Goal: Information Seeking & Learning: Check status

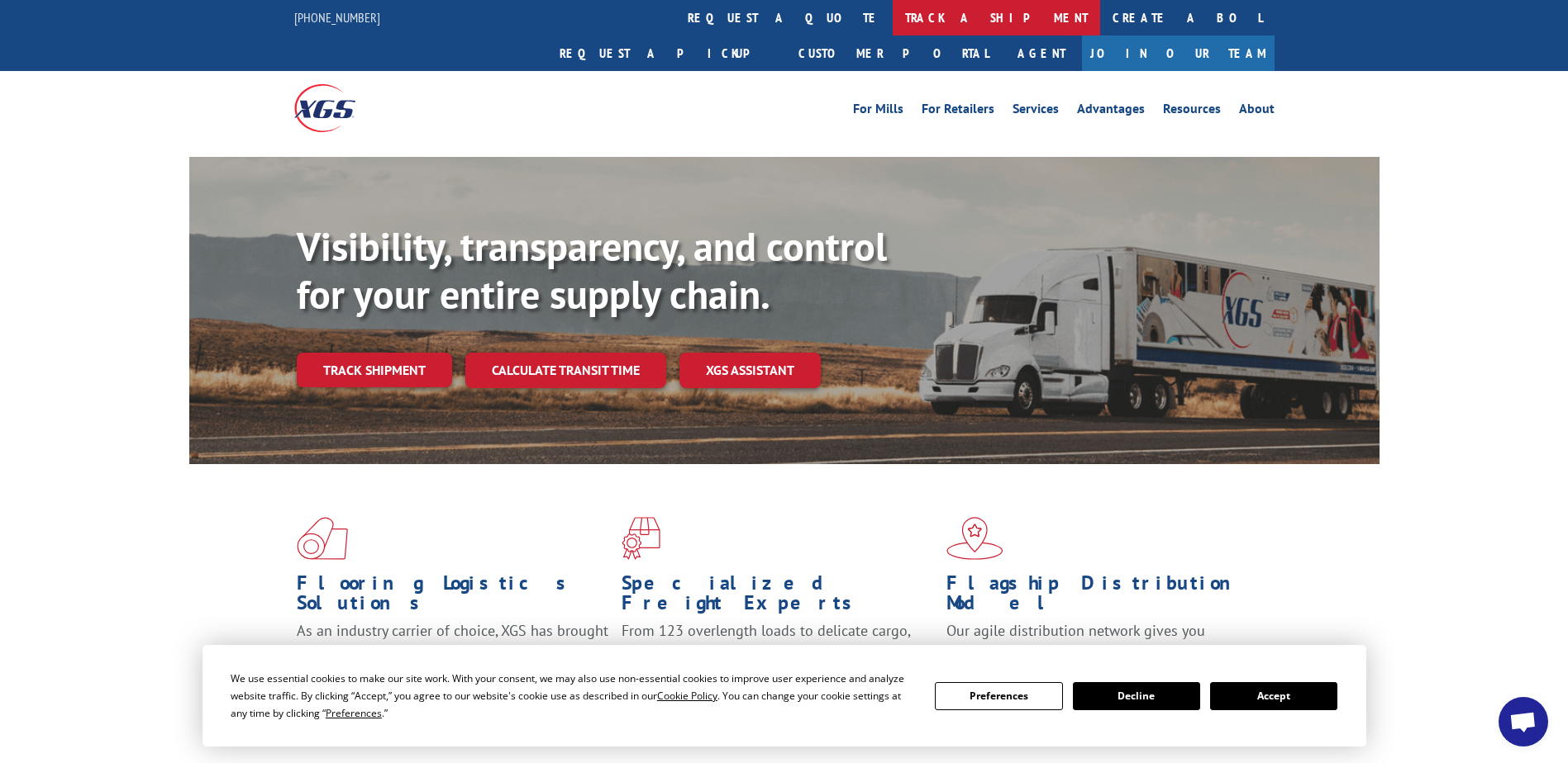
click at [892, 17] on link "track a shipment" at bounding box center [996, 18] width 207 height 36
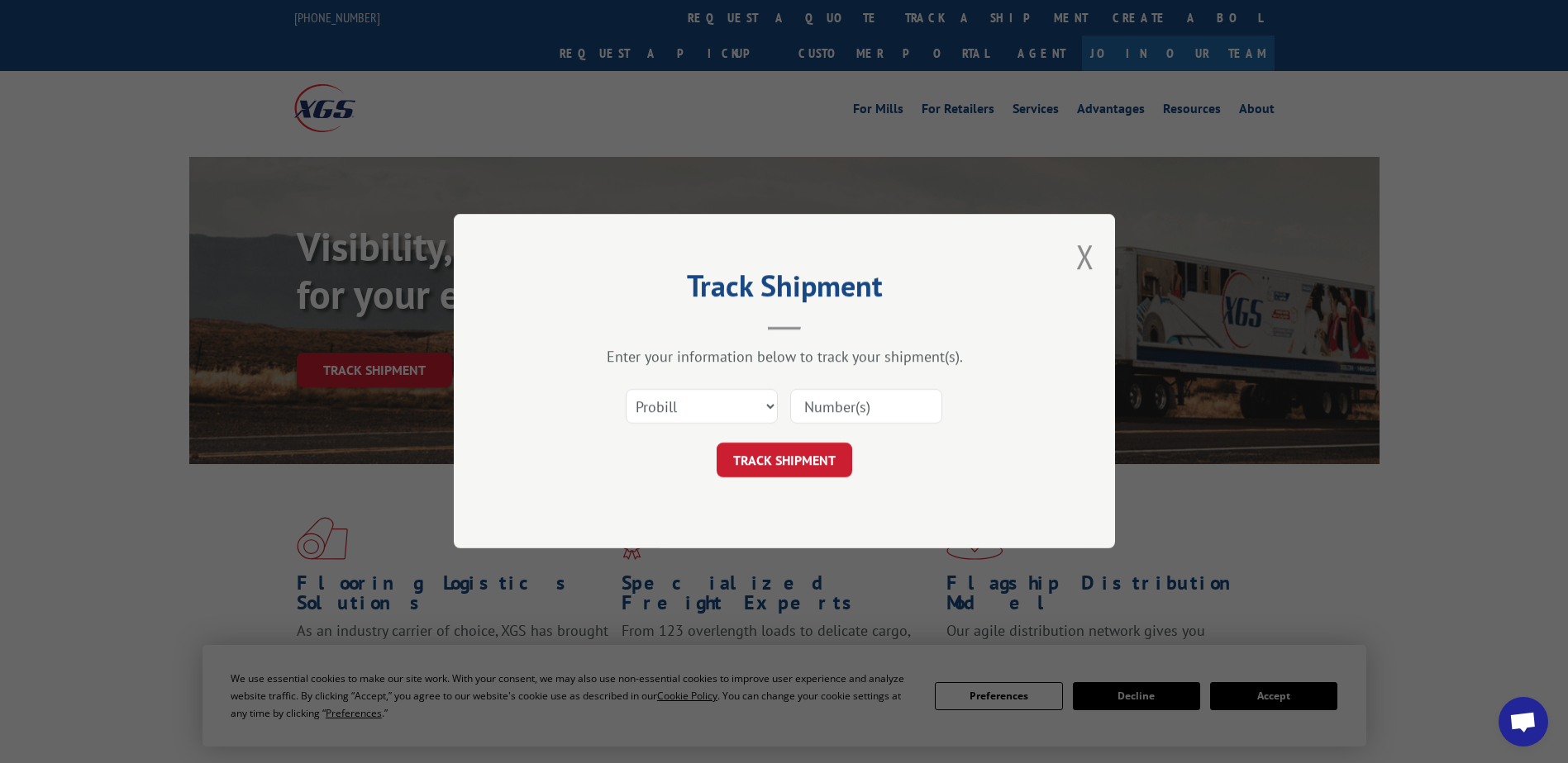
click at [811, 403] on input at bounding box center [867, 407] width 152 height 35
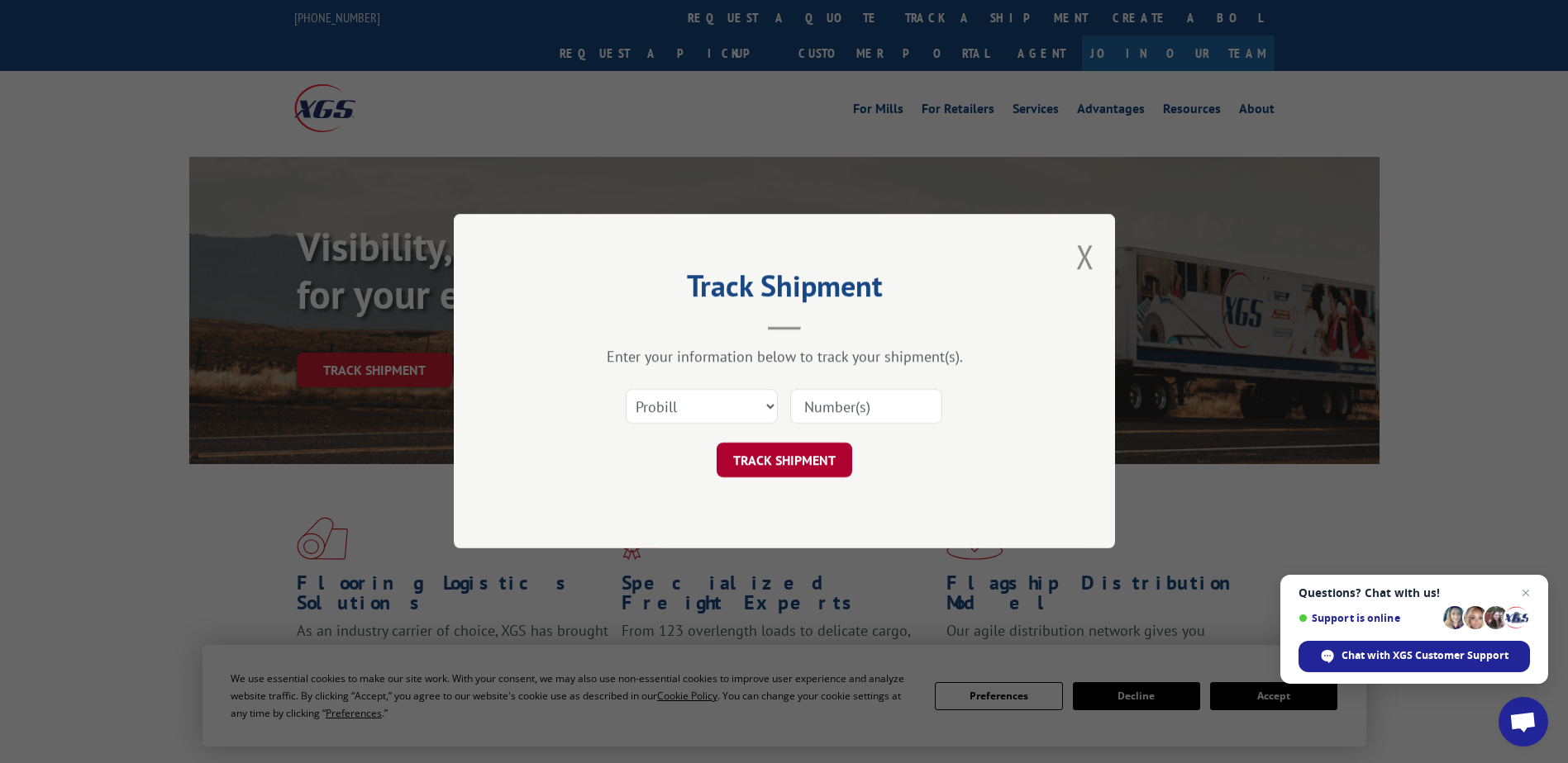
paste input "17574959"
type input "17574959"
click at [810, 449] on button "TRACK SHIPMENT" at bounding box center [784, 461] width 136 height 35
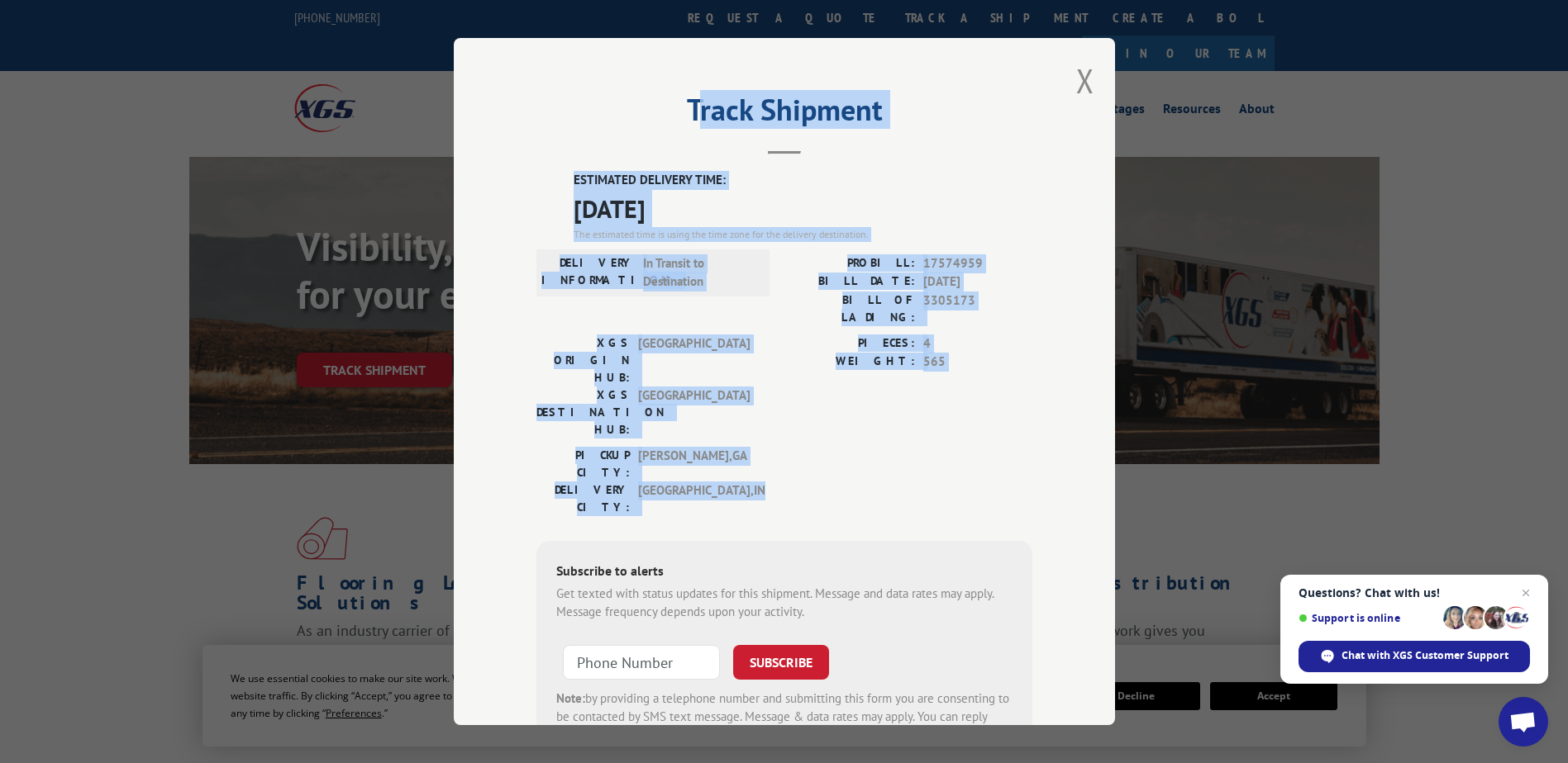
drag, startPoint x: 688, startPoint y: 102, endPoint x: 953, endPoint y: 403, distance: 401.0
click at [953, 403] on div "Track Shipment ESTIMATED DELIVERY TIME: [DATE] The estimated time is using the …" at bounding box center [784, 381] width 662 height 688
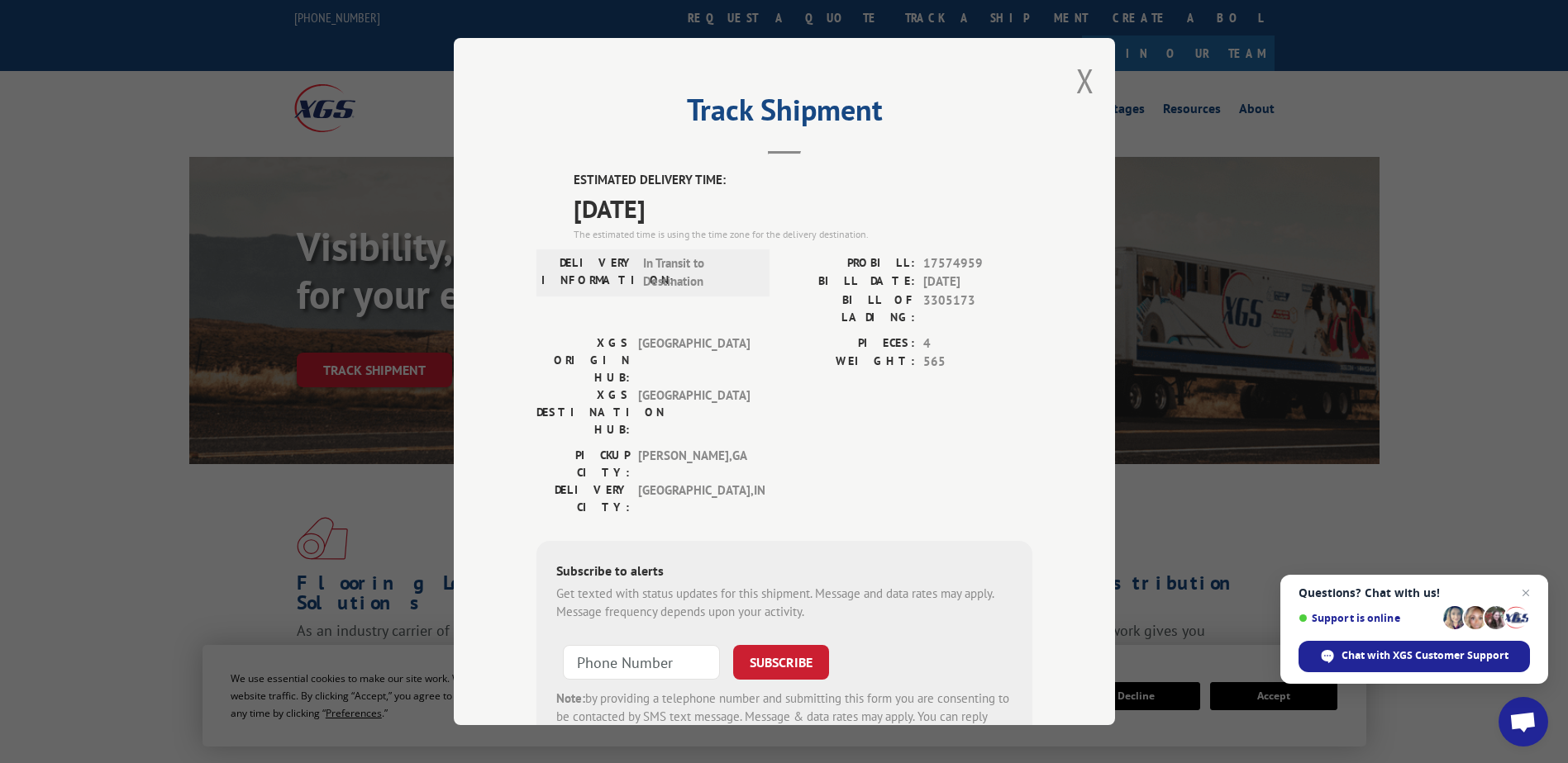
click at [662, 84] on div "Track Shipment ESTIMATED DELIVERY TIME: [DATE] The estimated time is using the …" at bounding box center [784, 381] width 662 height 688
click at [682, 104] on h2 "Track Shipment" at bounding box center [784, 114] width 496 height 31
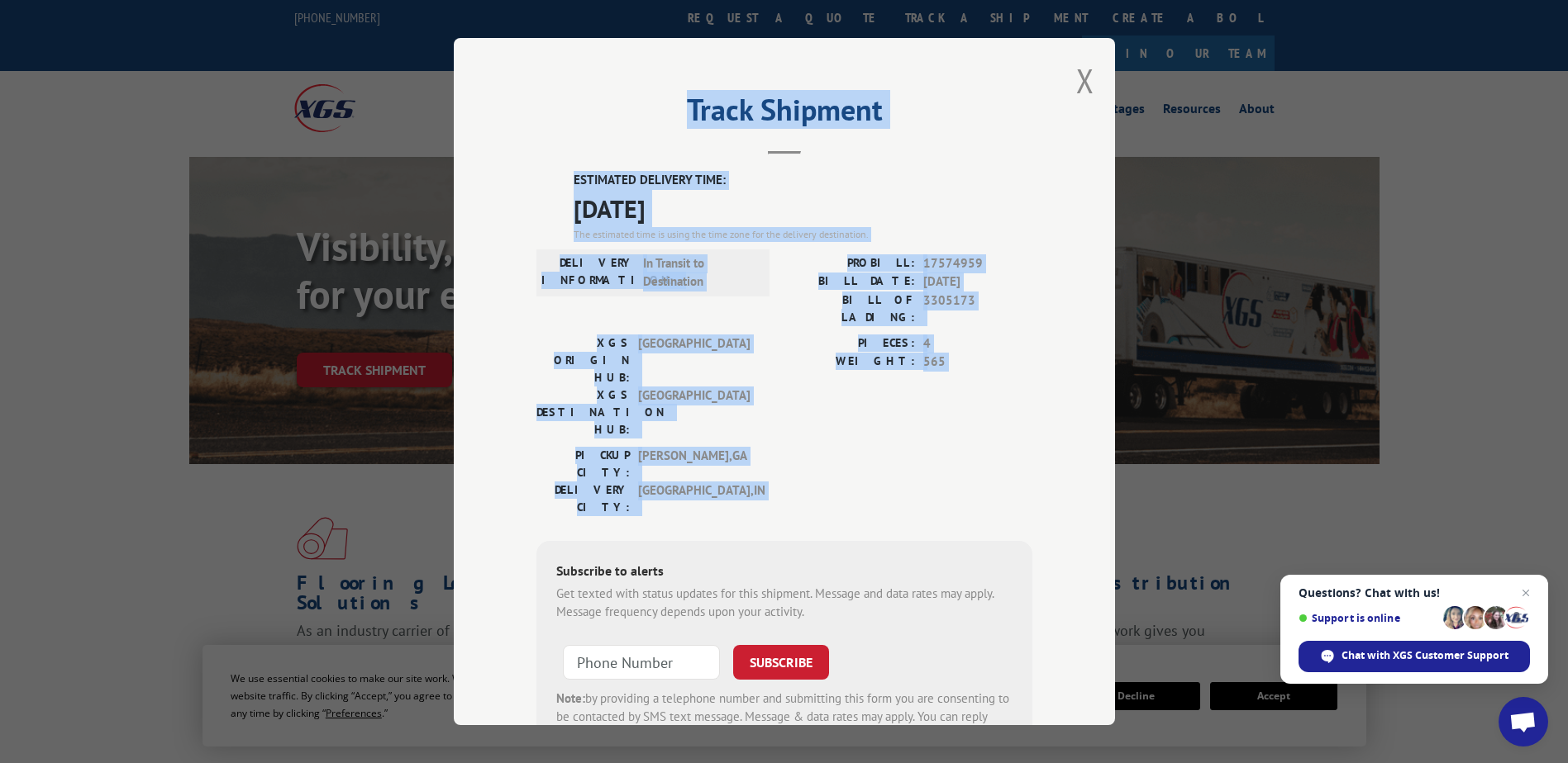
drag, startPoint x: 682, startPoint y: 104, endPoint x: 938, endPoint y: 403, distance: 393.6
click at [938, 403] on div "Track Shipment ESTIMATED DELIVERY TIME: [DATE] The estimated time is using the …" at bounding box center [784, 381] width 662 height 688
drag, startPoint x: 938, startPoint y: 403, endPoint x: 1045, endPoint y: 133, distance: 290.4
click at [1045, 133] on div "Track Shipment ESTIMATED DELIVERY TIME: [DATE] The estimated time is using the …" at bounding box center [784, 381] width 662 height 688
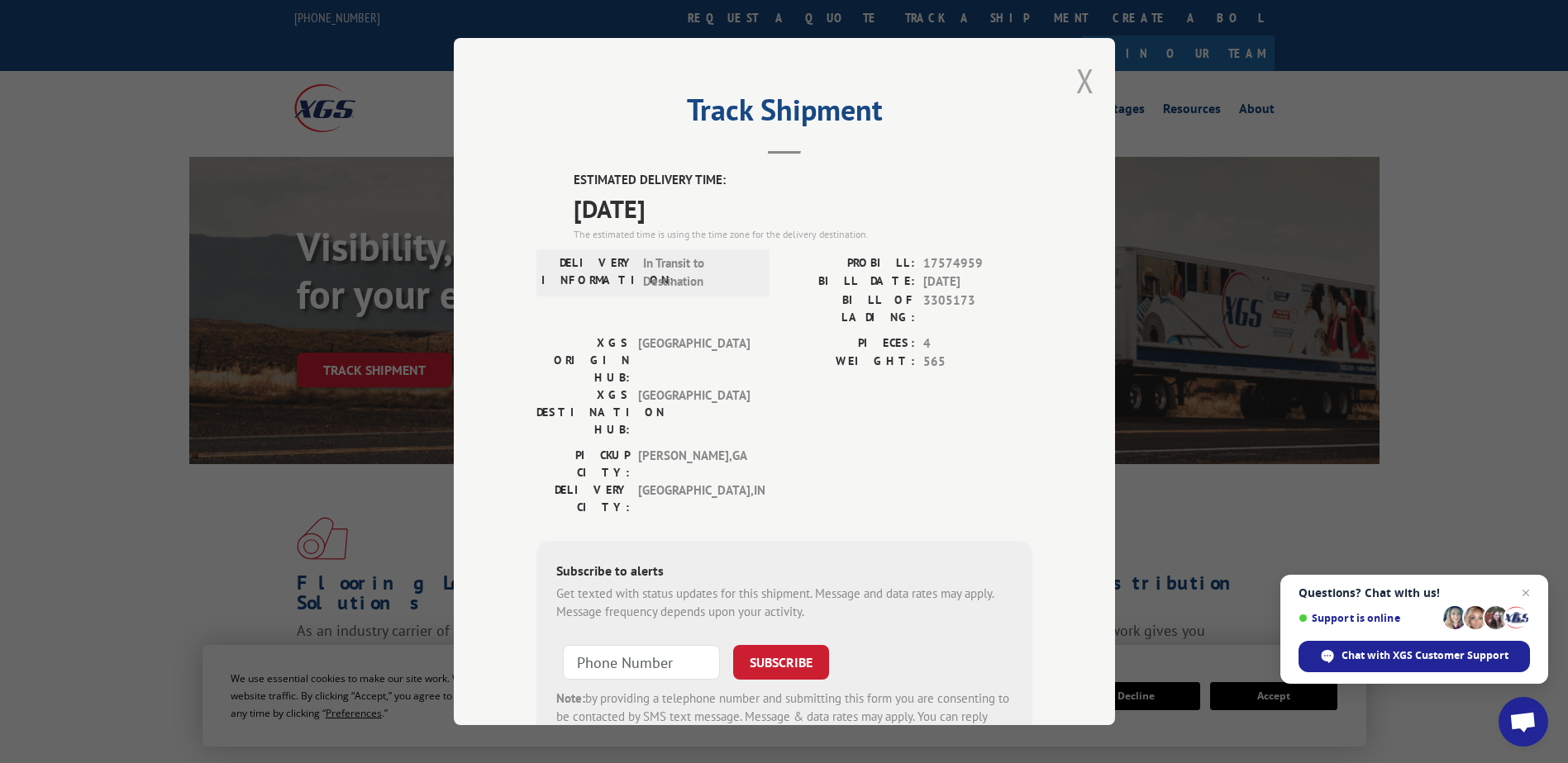
click at [1076, 85] on button "Close modal" at bounding box center [1084, 80] width 18 height 44
